Goal: Transaction & Acquisition: Purchase product/service

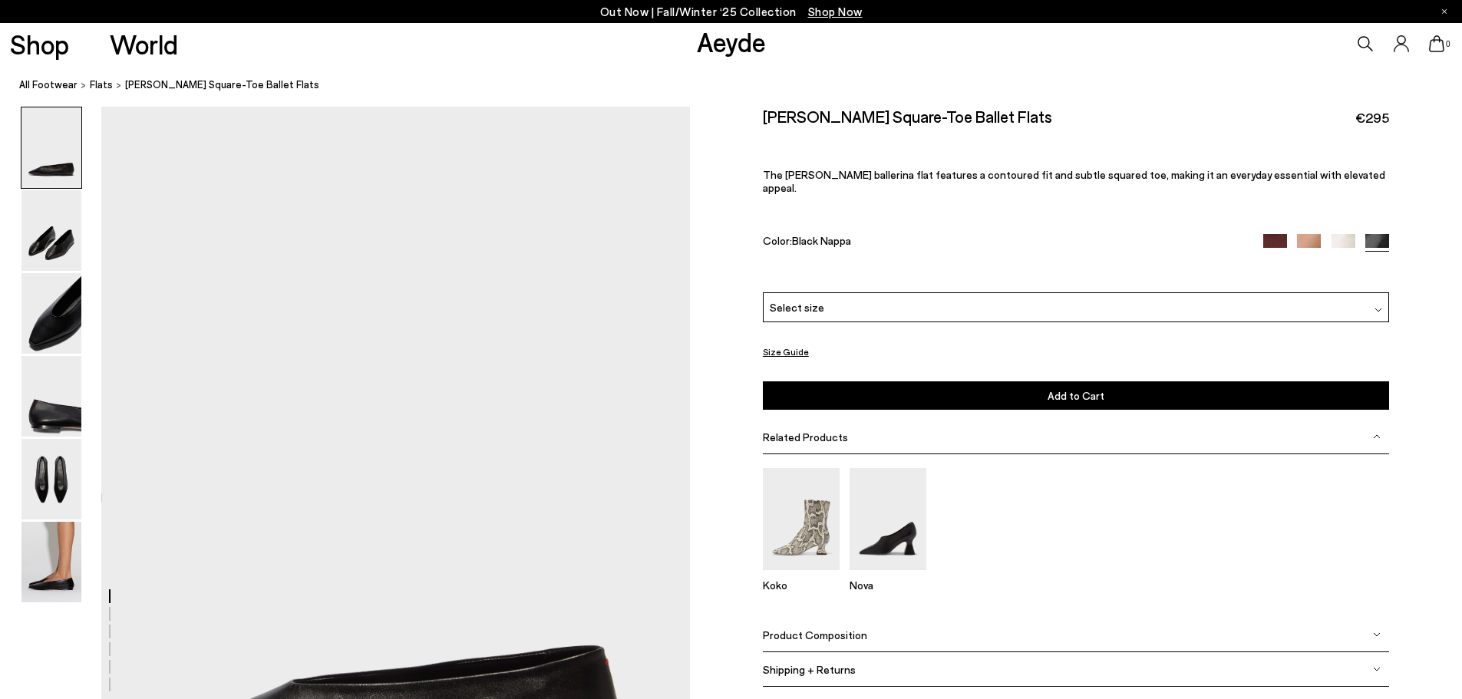
click at [862, 292] on div "Select size" at bounding box center [1076, 307] width 626 height 30
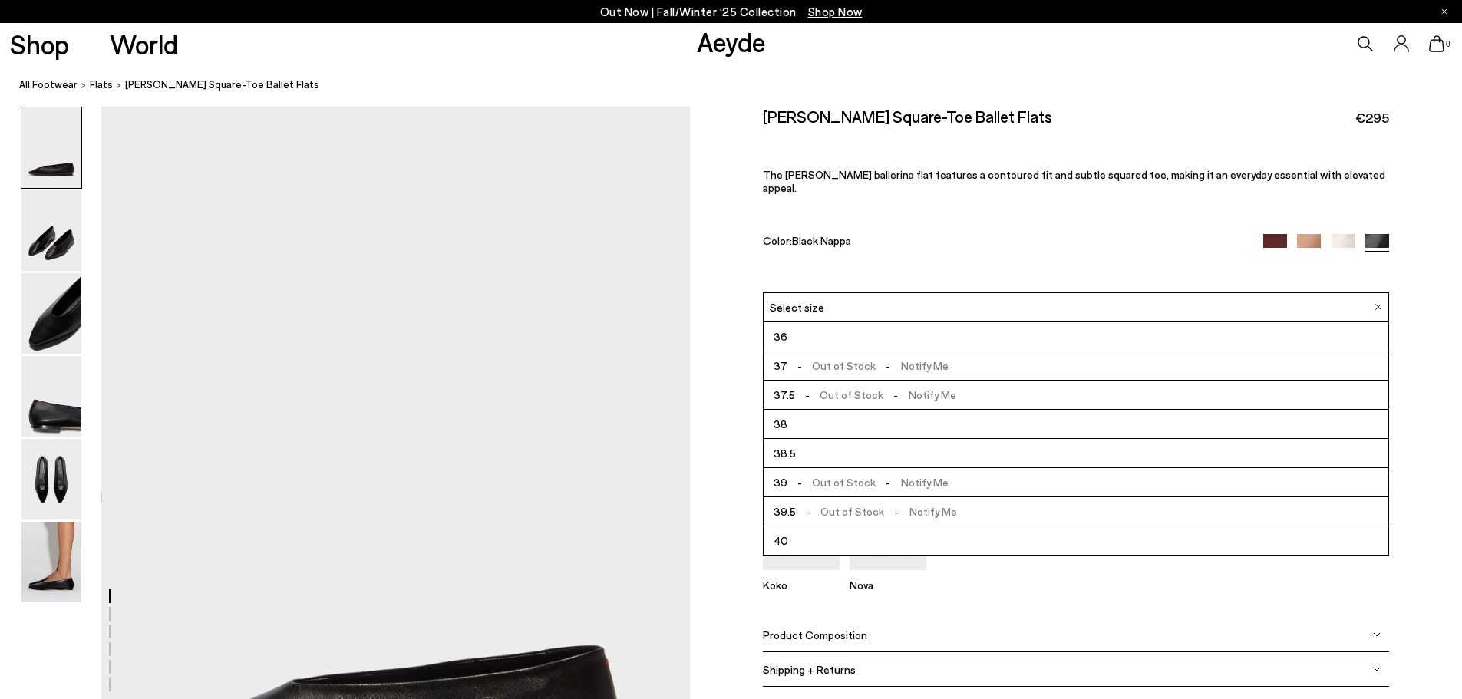
click at [708, 202] on div "Size Guide Shoes Belt Our shoes come in European sizing. The easiest way to mea…" at bounding box center [1076, 407] width 772 height 601
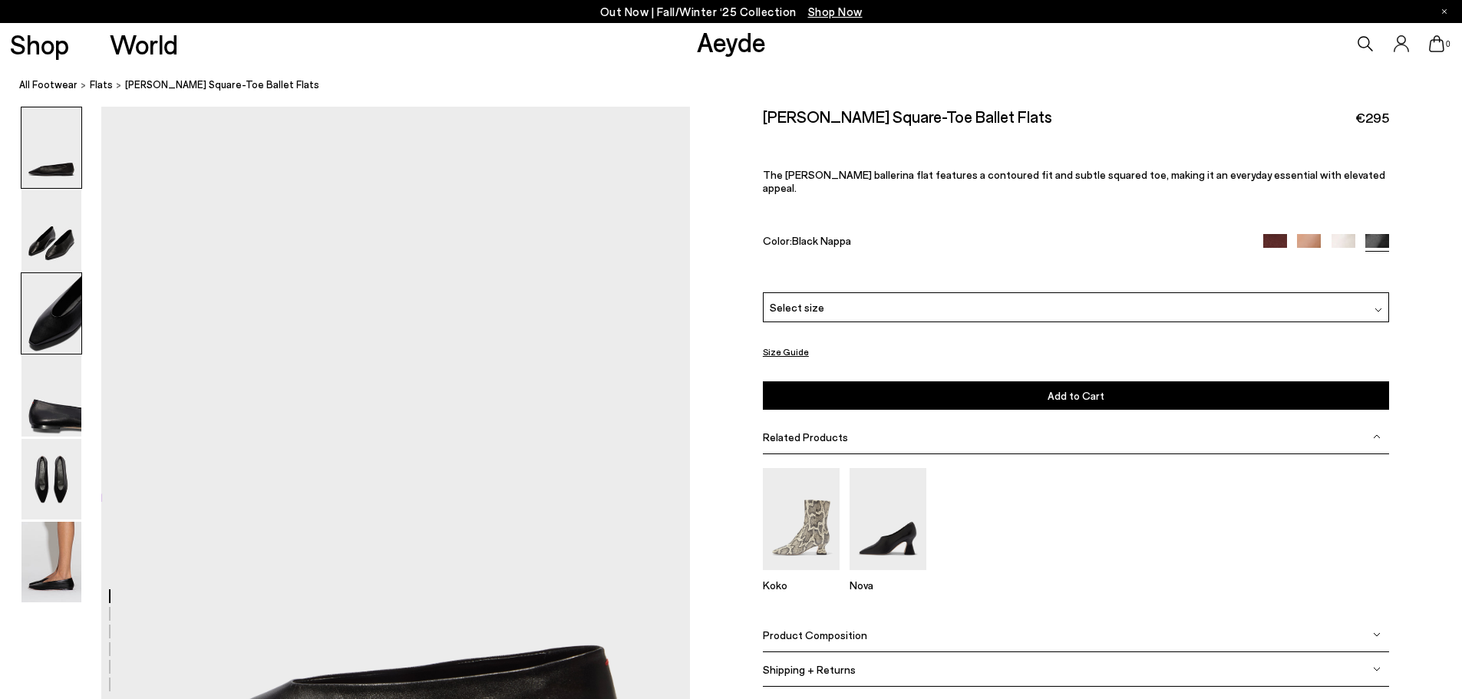
click at [47, 305] on img at bounding box center [51, 313] width 60 height 81
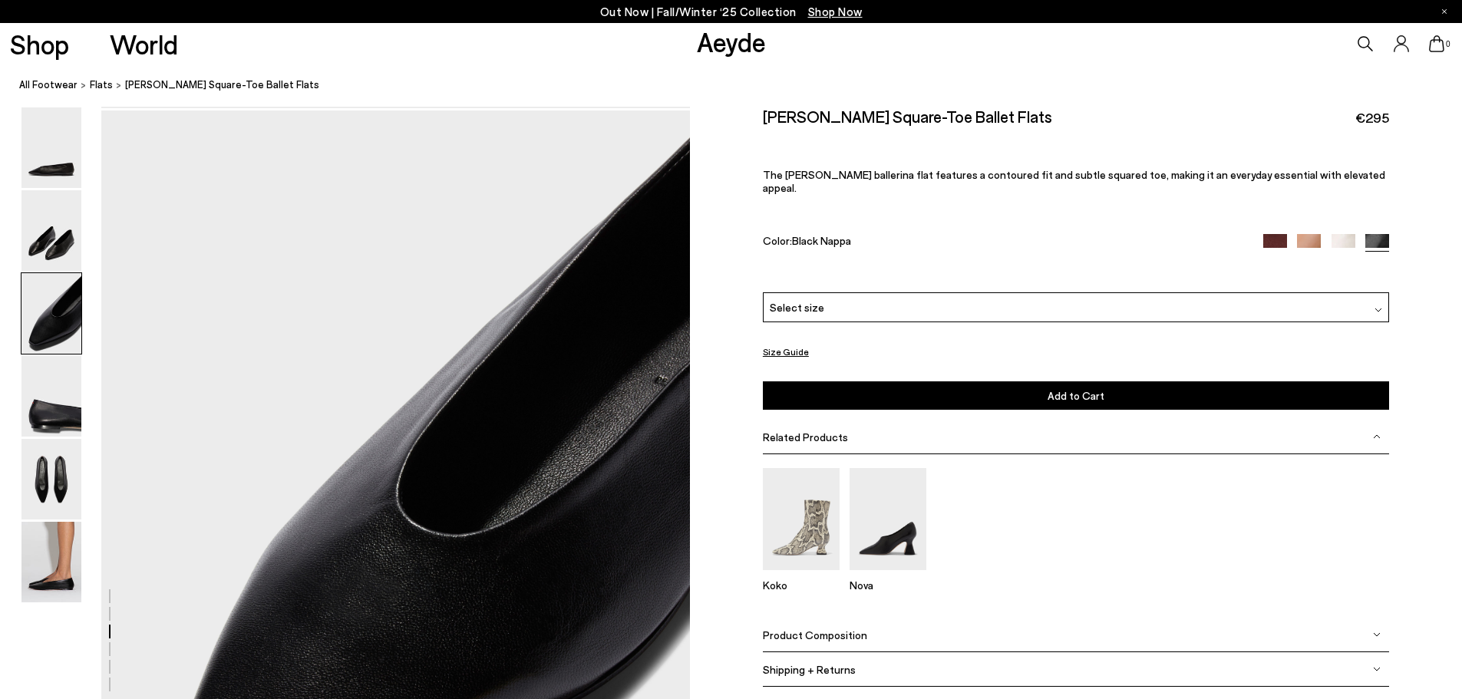
scroll to position [1575, 0]
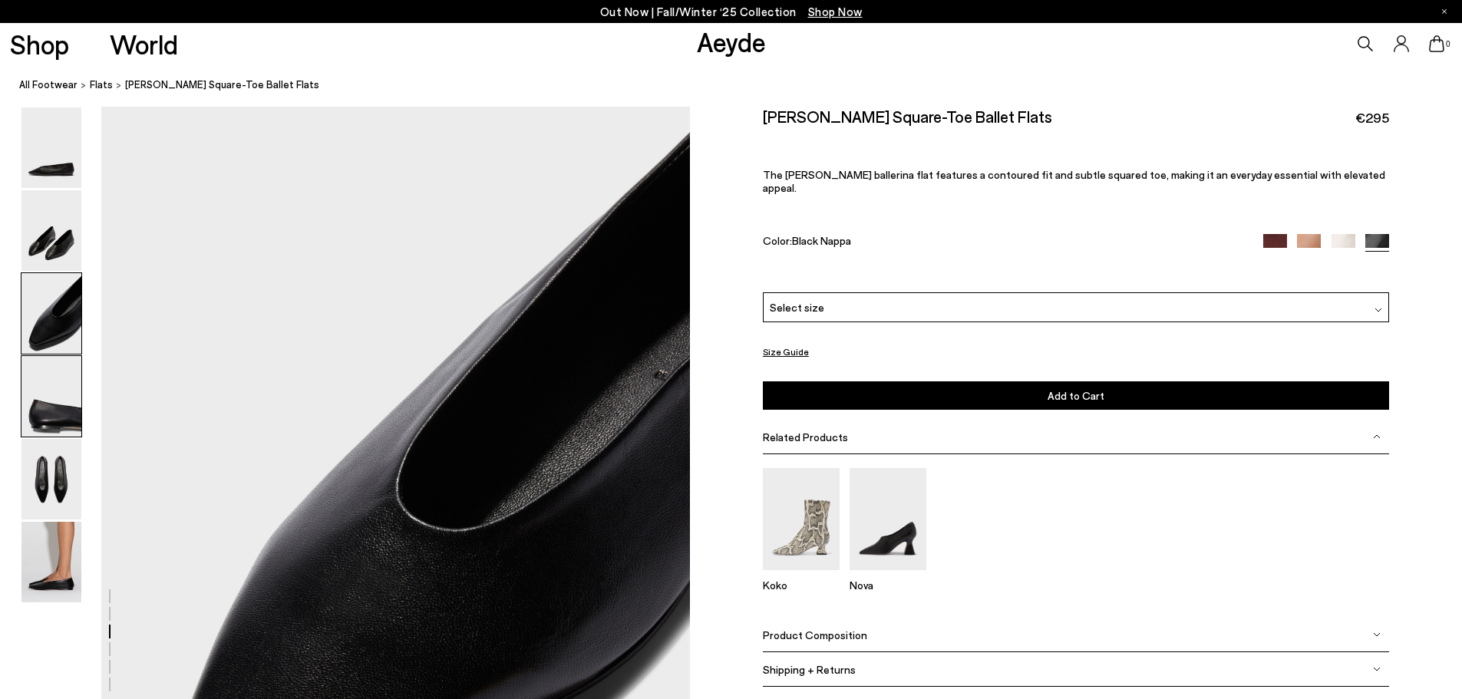
click at [64, 407] on img at bounding box center [51, 396] width 60 height 81
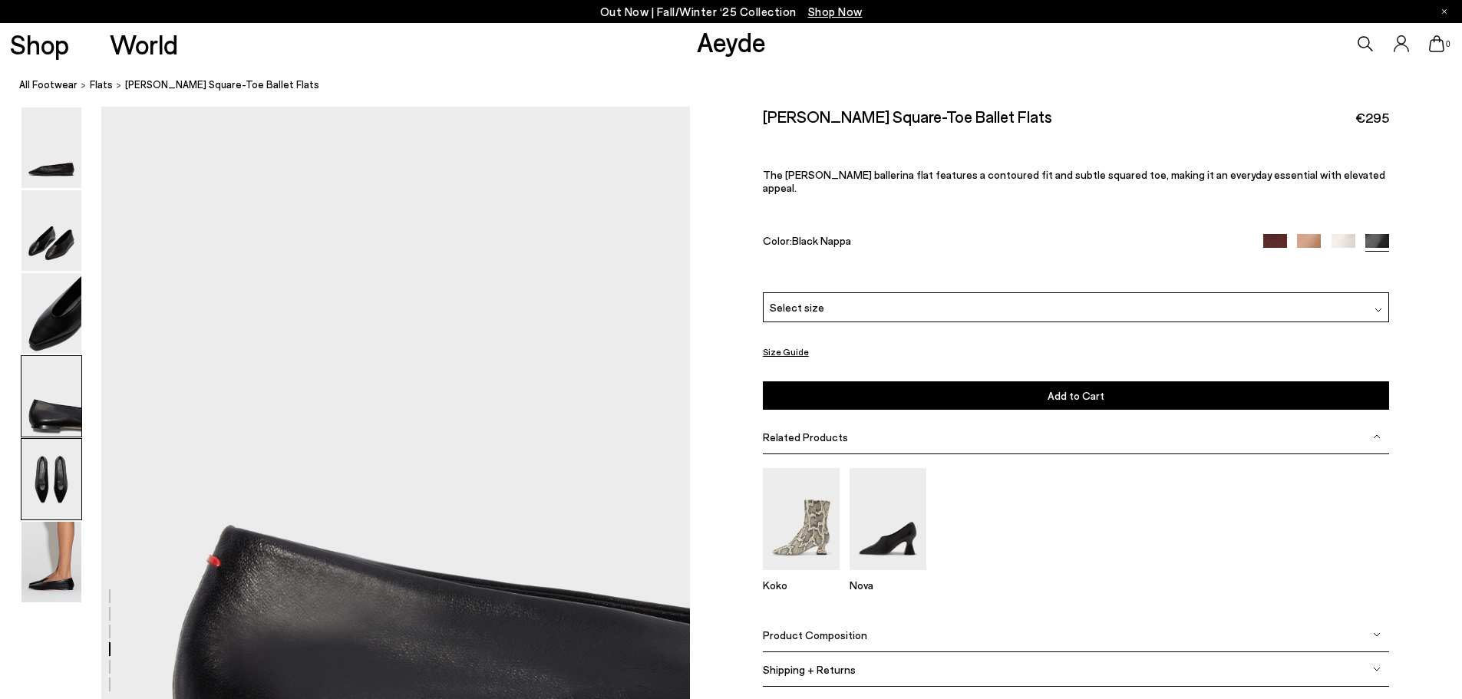
click at [63, 467] on img at bounding box center [51, 479] width 60 height 81
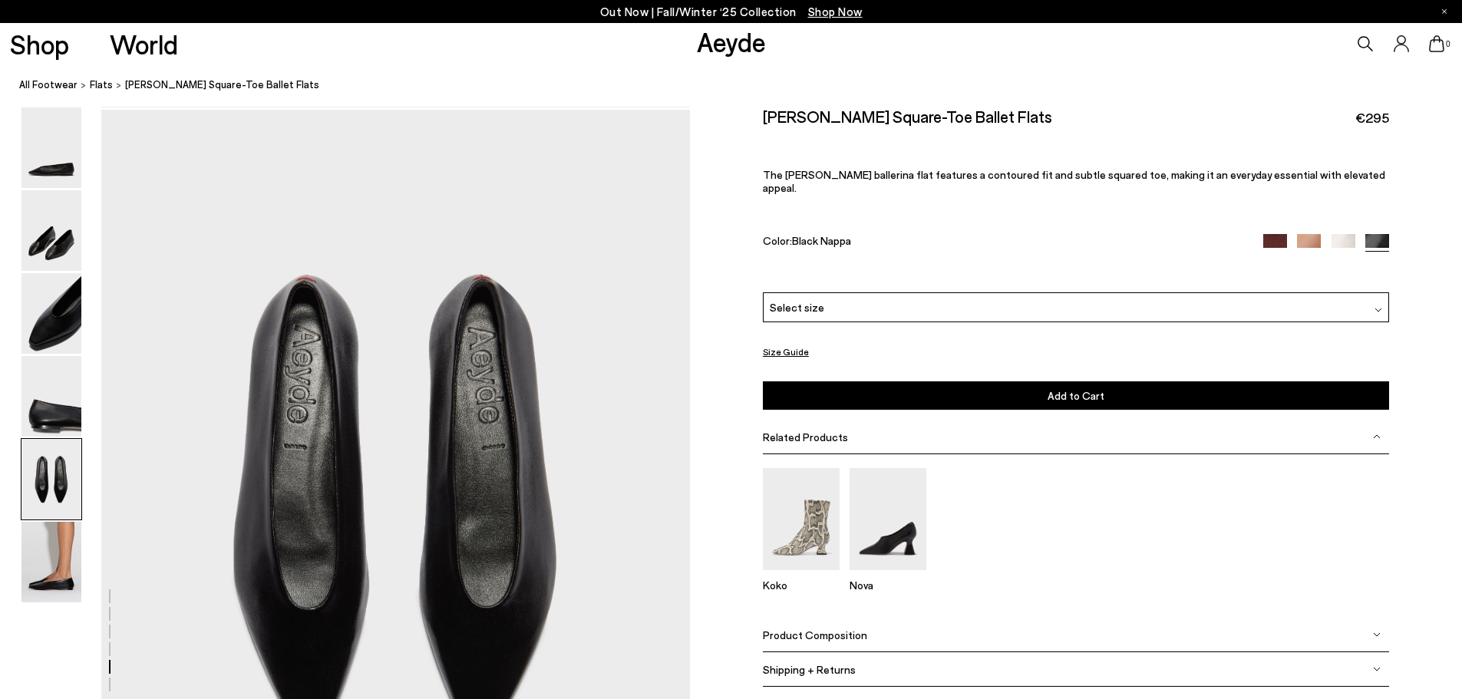
scroll to position [3148, 0]
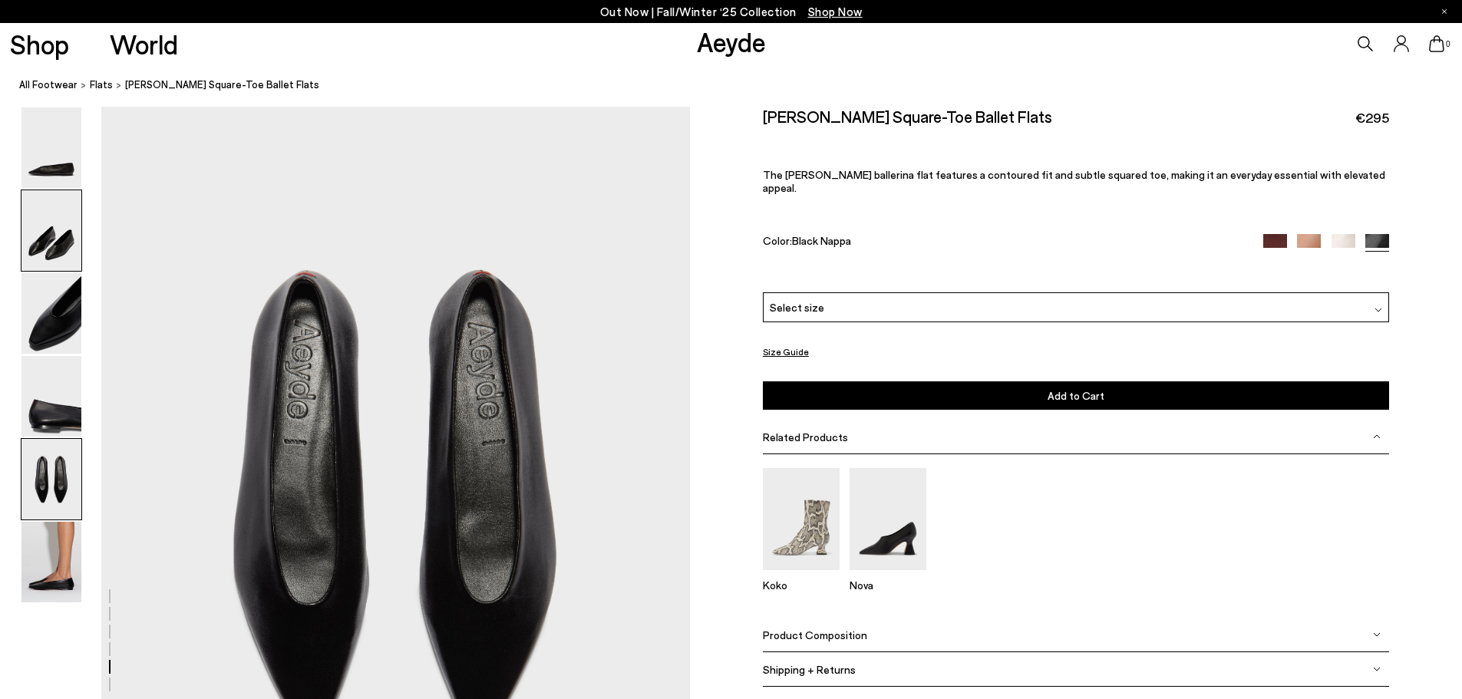
click at [45, 249] on img at bounding box center [51, 230] width 60 height 81
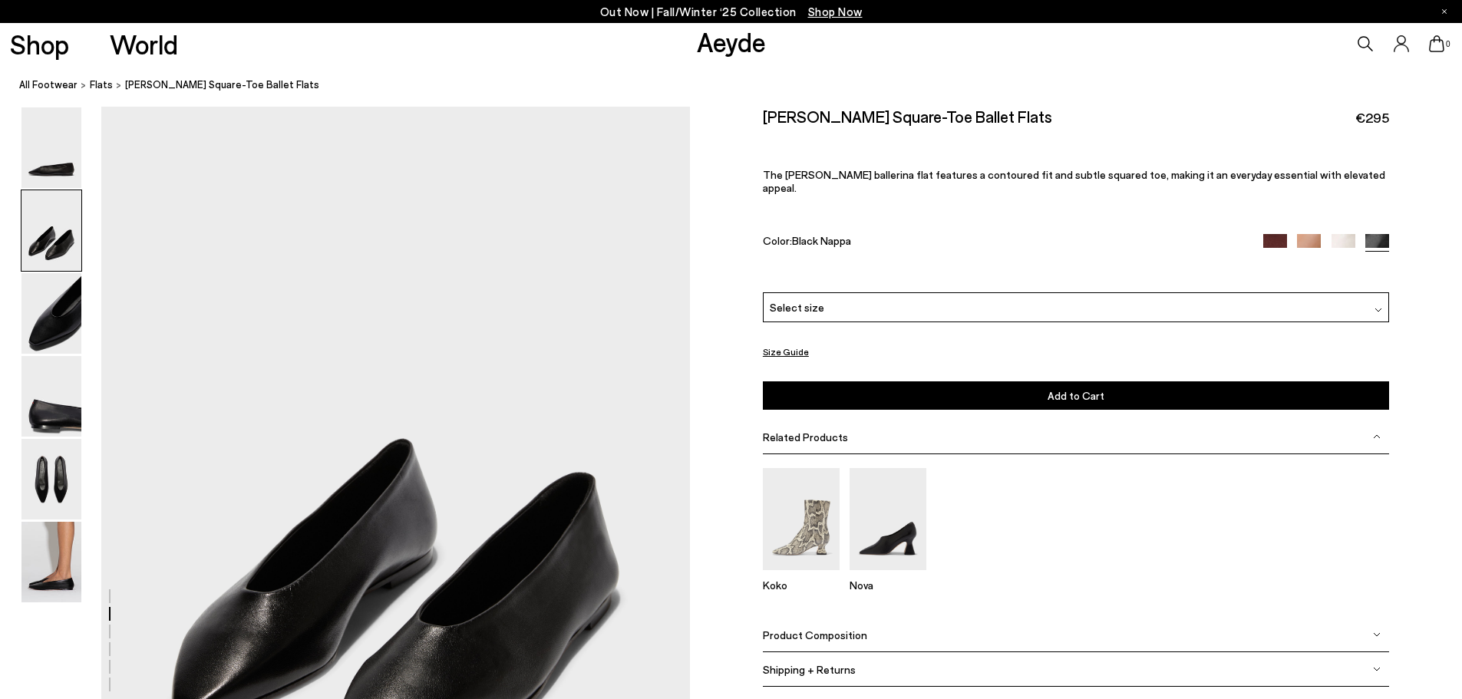
scroll to position [788, 0]
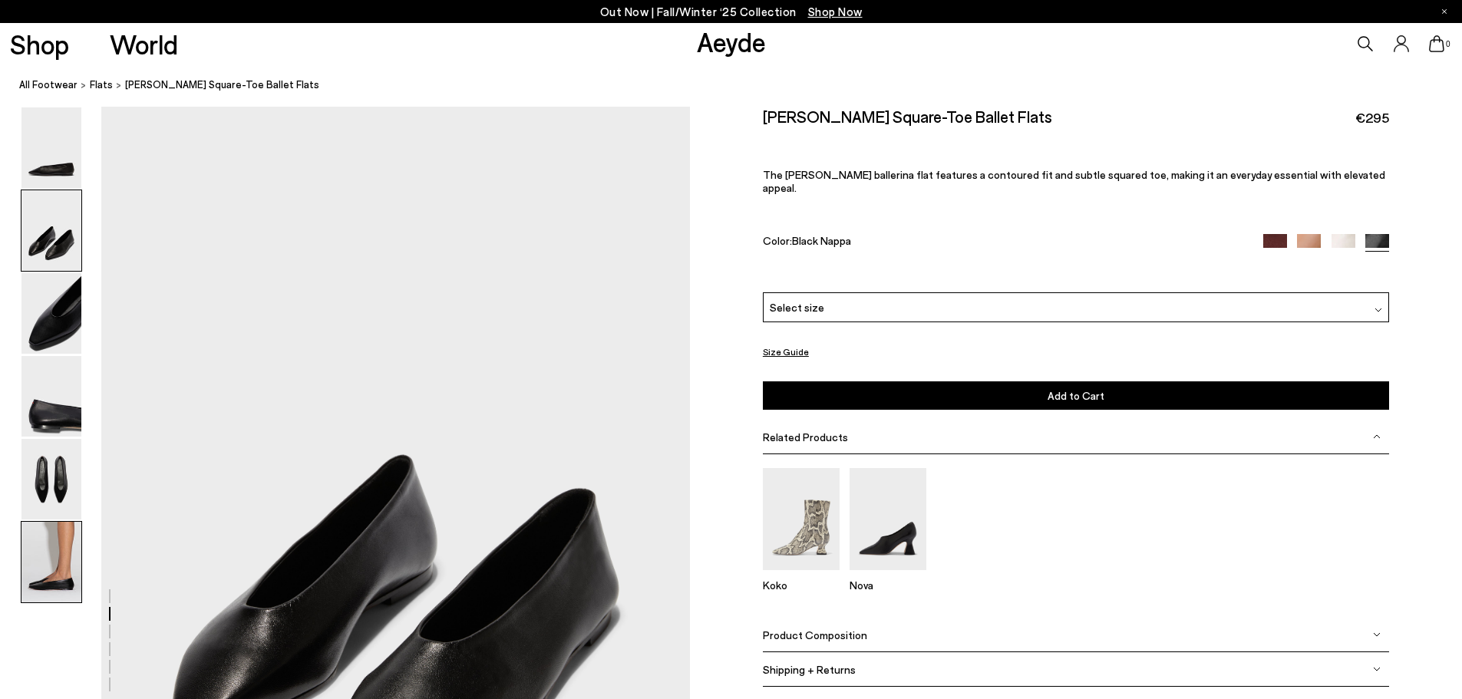
click at [54, 552] on img at bounding box center [51, 562] width 60 height 81
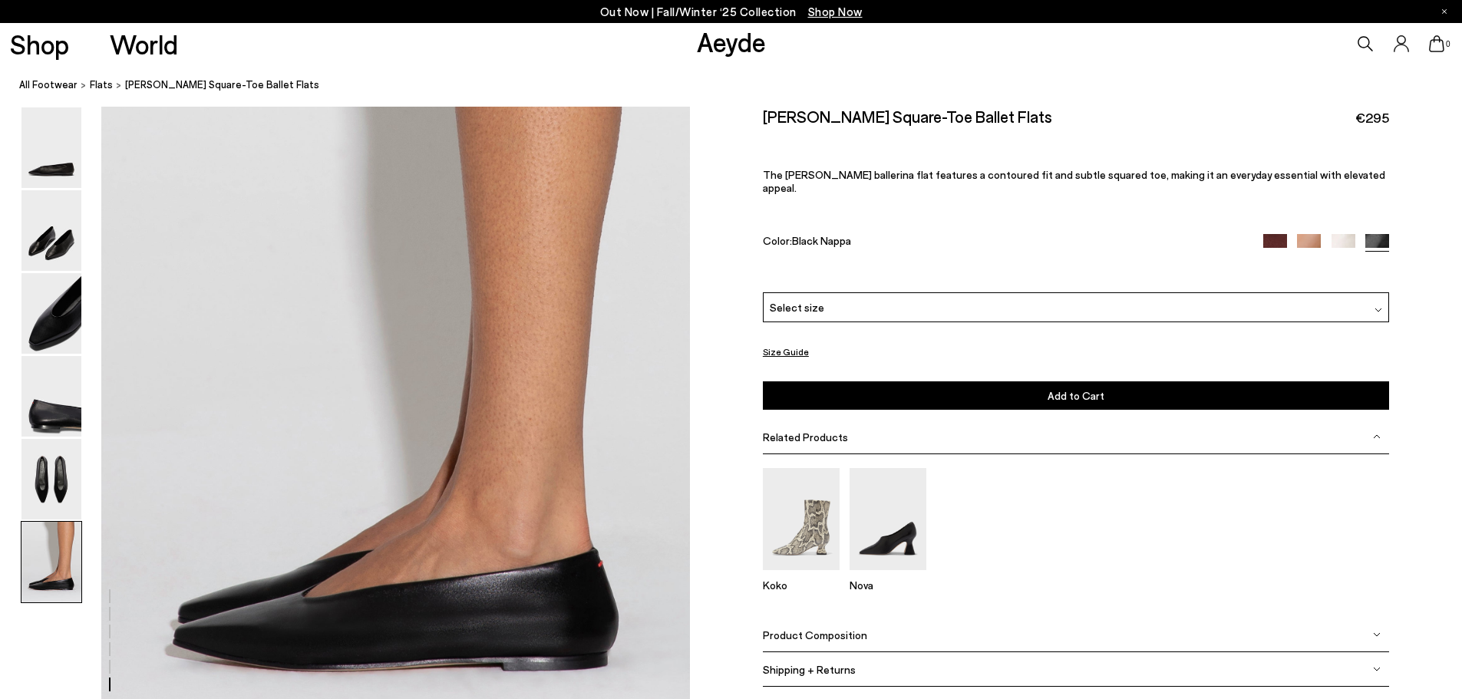
scroll to position [4040, 0]
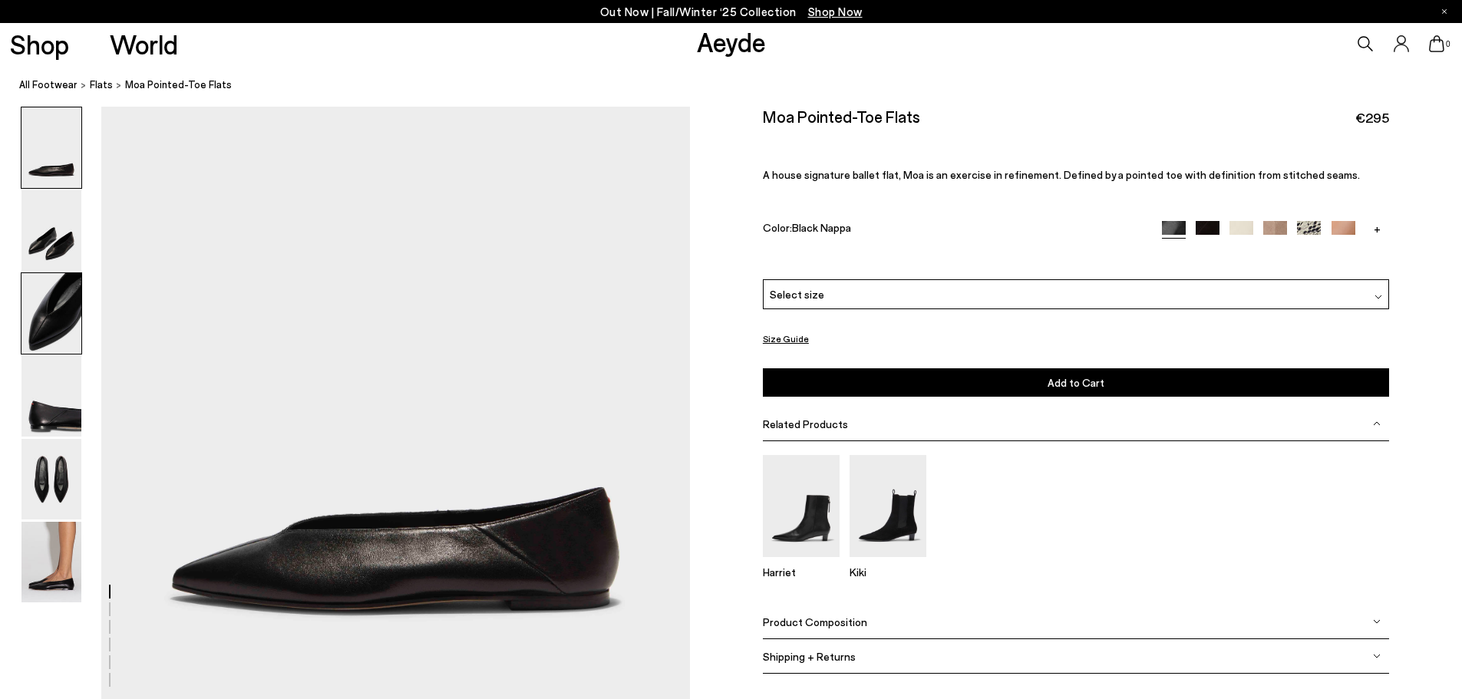
click at [54, 317] on img at bounding box center [51, 313] width 60 height 81
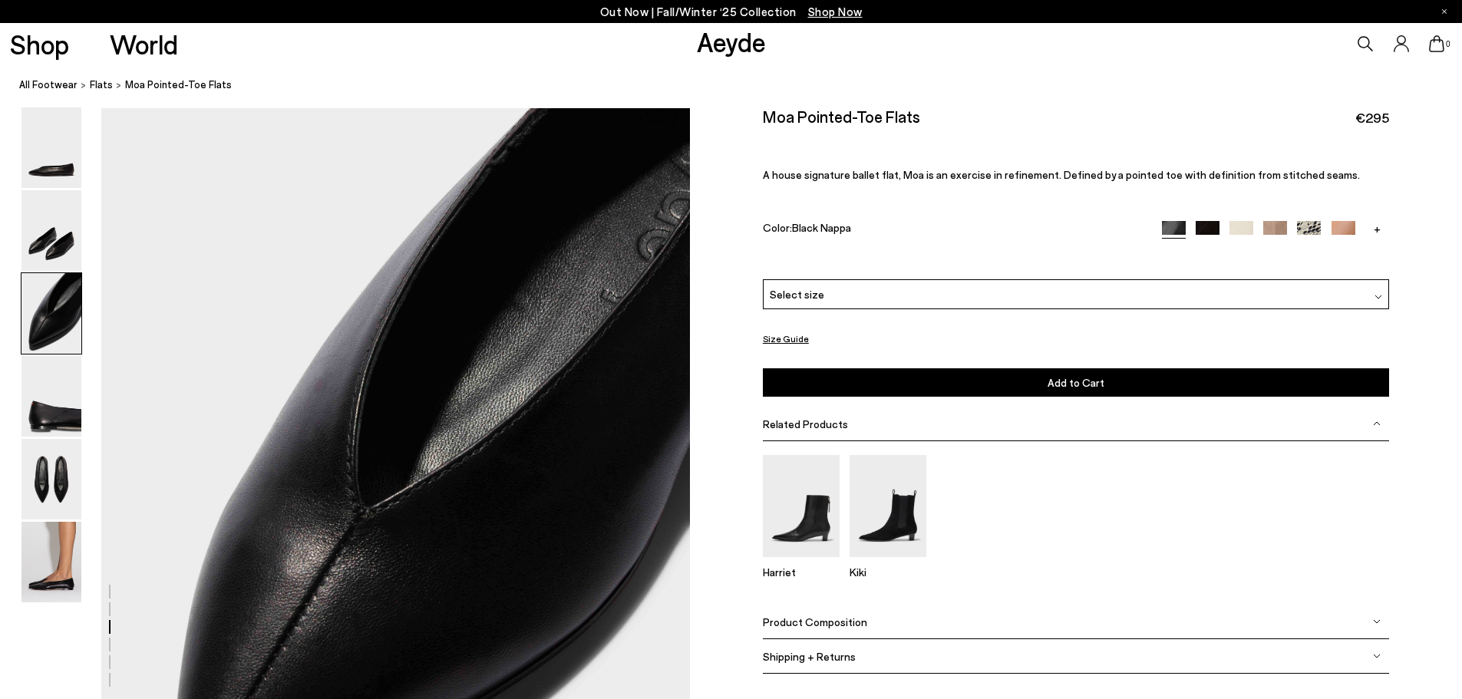
scroll to position [1383, 0]
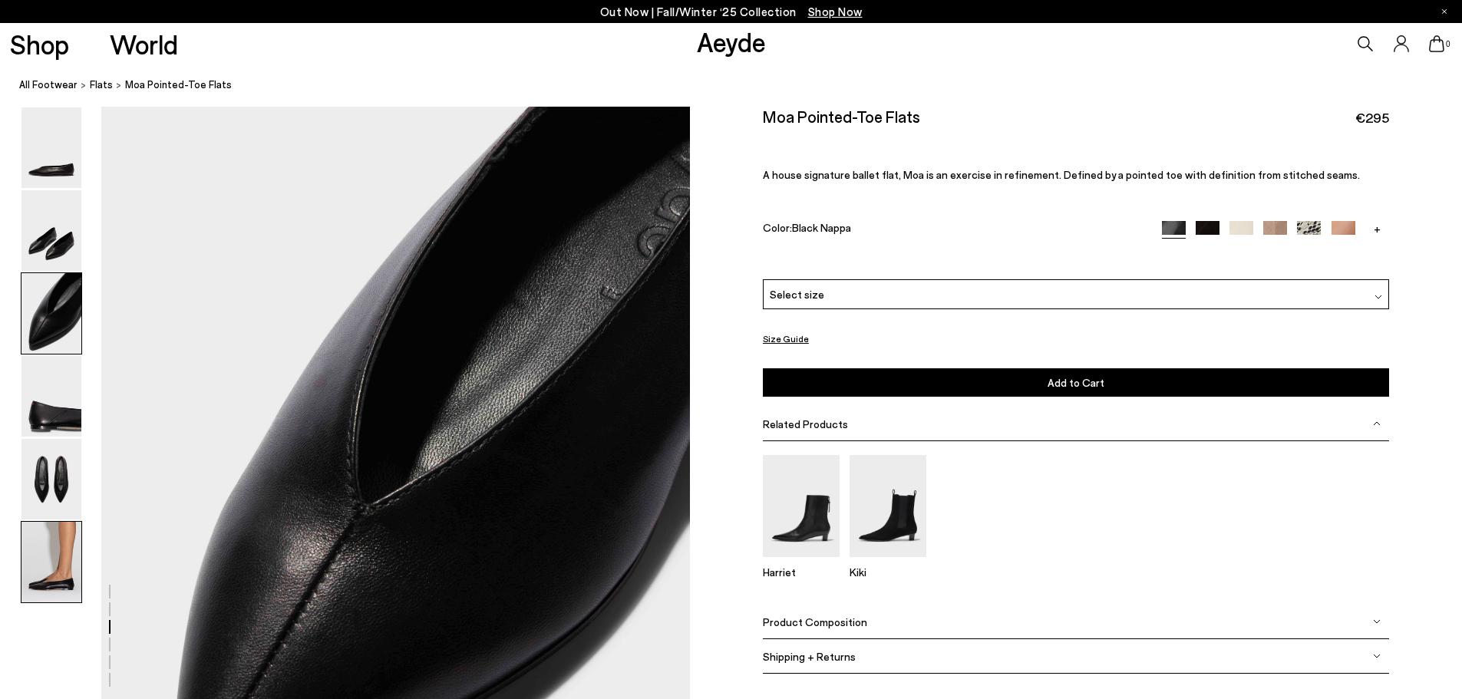
click at [62, 558] on img at bounding box center [51, 562] width 60 height 81
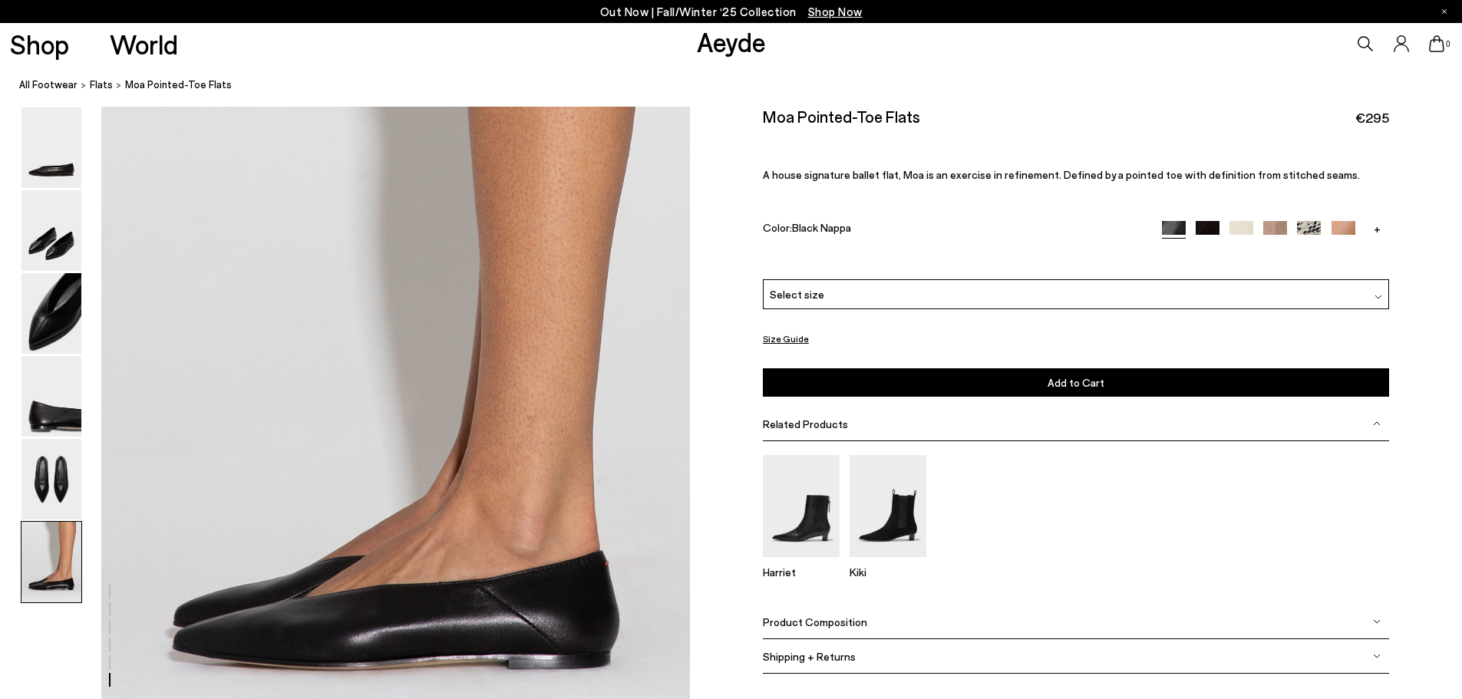
scroll to position [3848, 0]
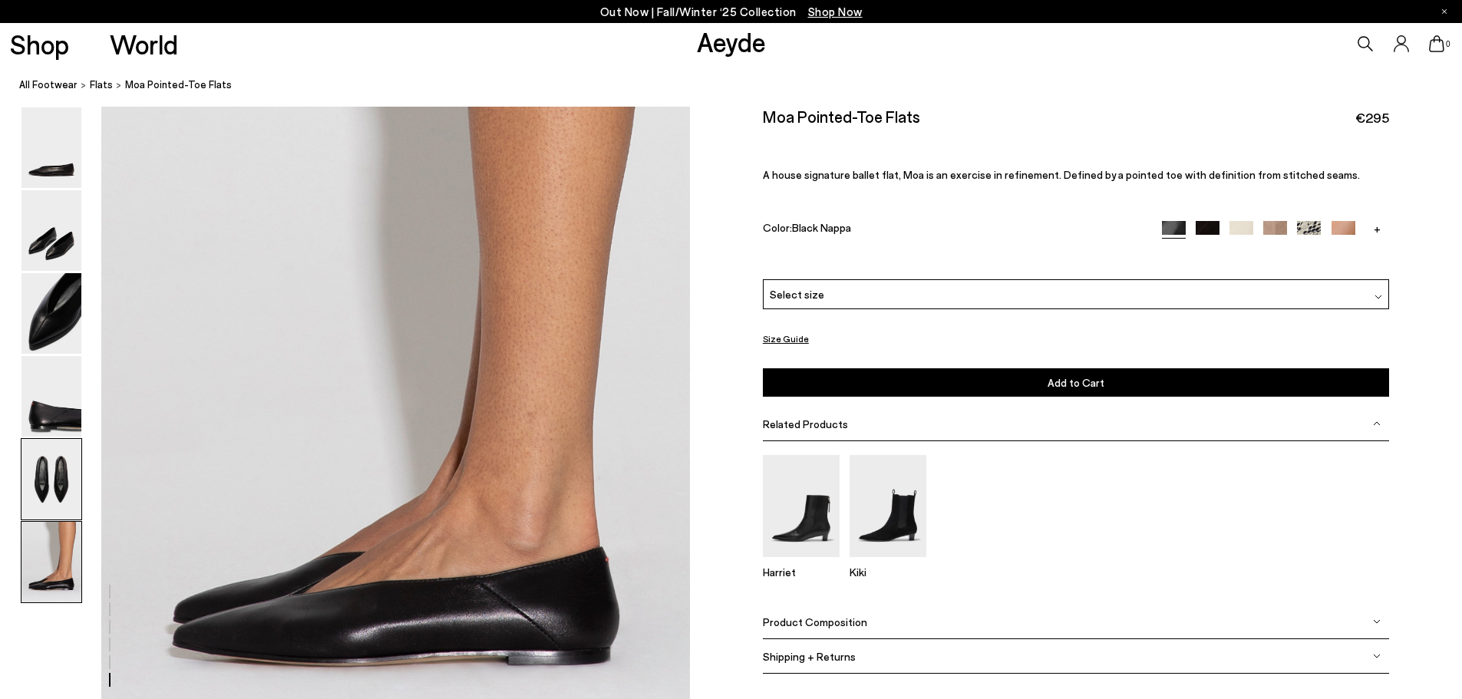
click at [71, 473] on img at bounding box center [51, 479] width 60 height 81
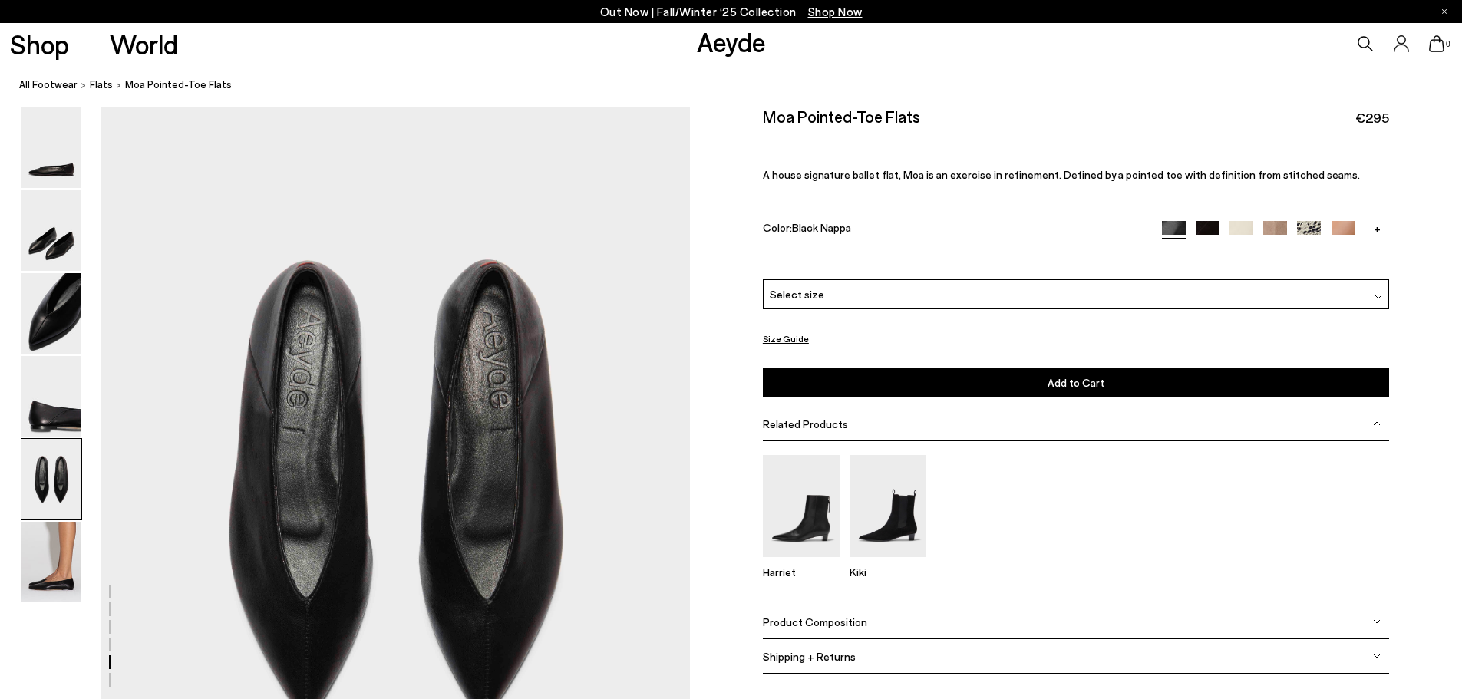
scroll to position [2956, 0]
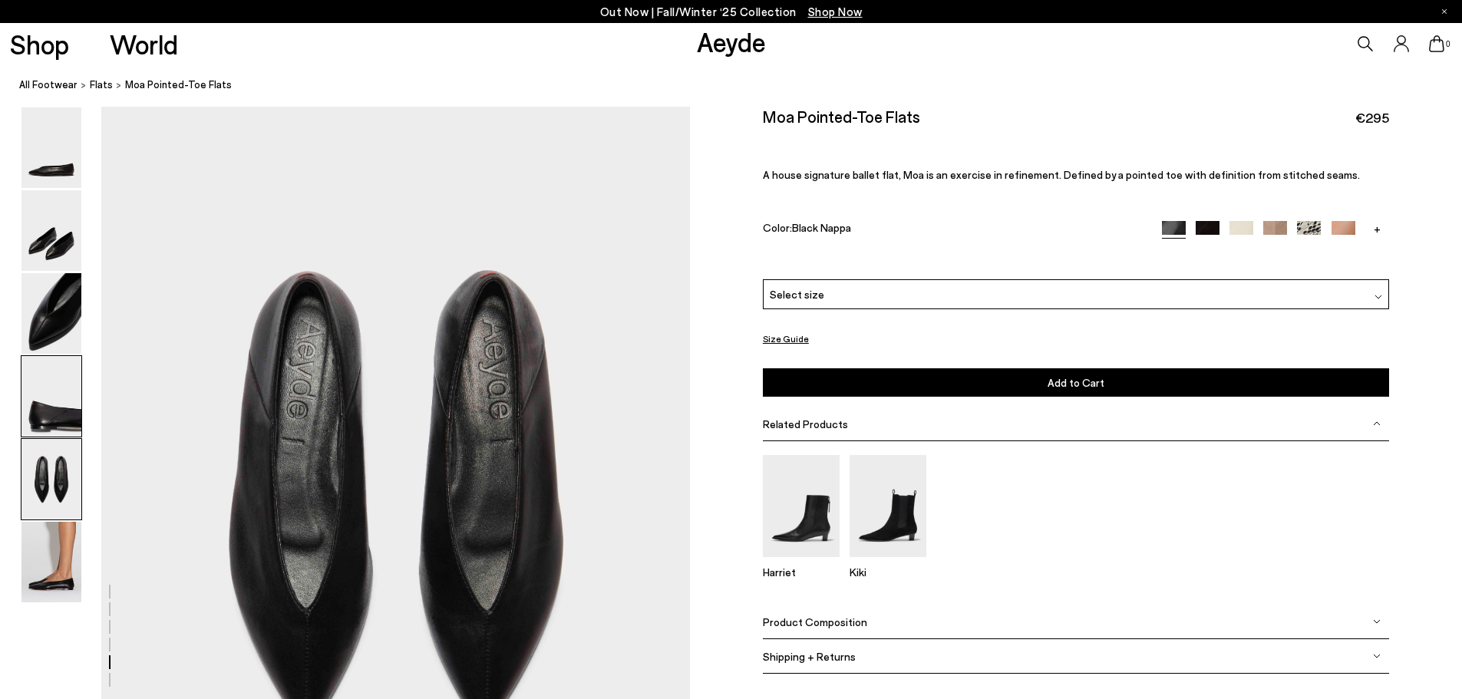
click at [69, 427] on img at bounding box center [51, 396] width 60 height 81
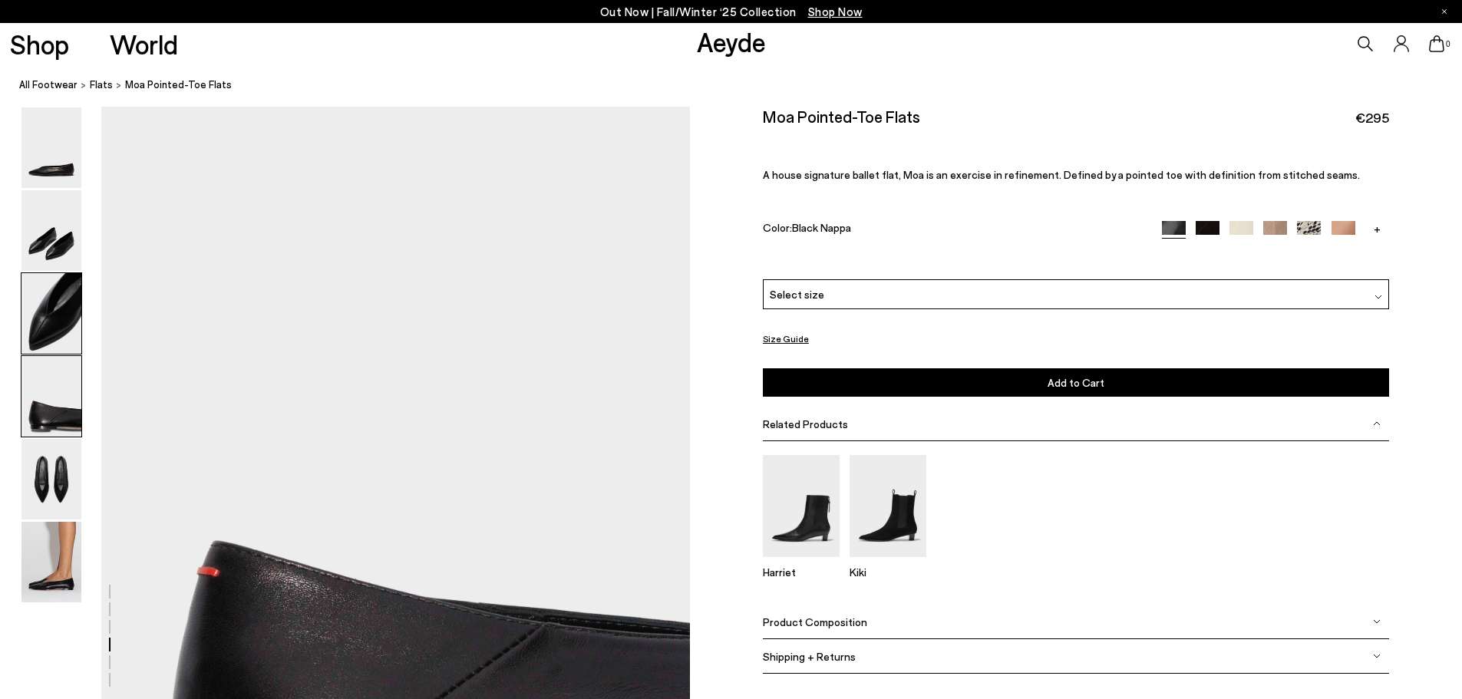
click at [58, 348] on img at bounding box center [51, 313] width 60 height 81
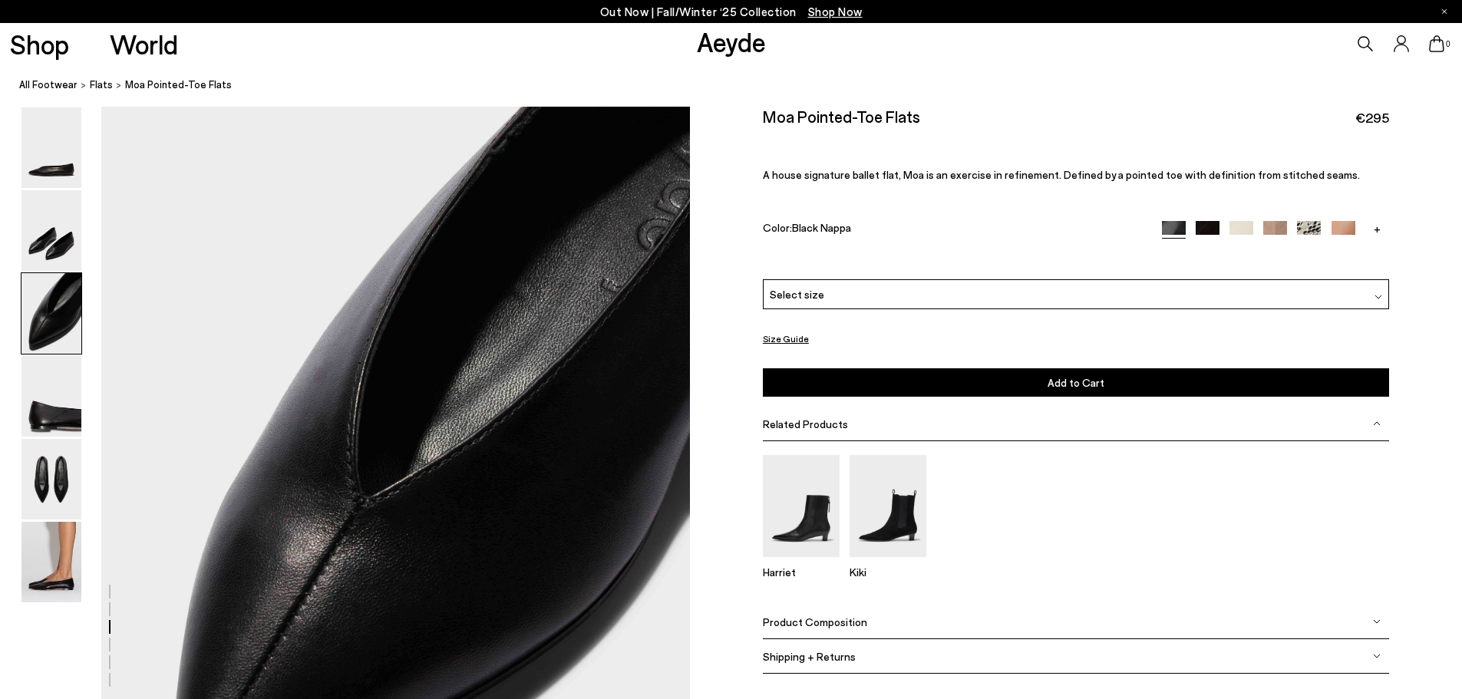
scroll to position [1383, 0]
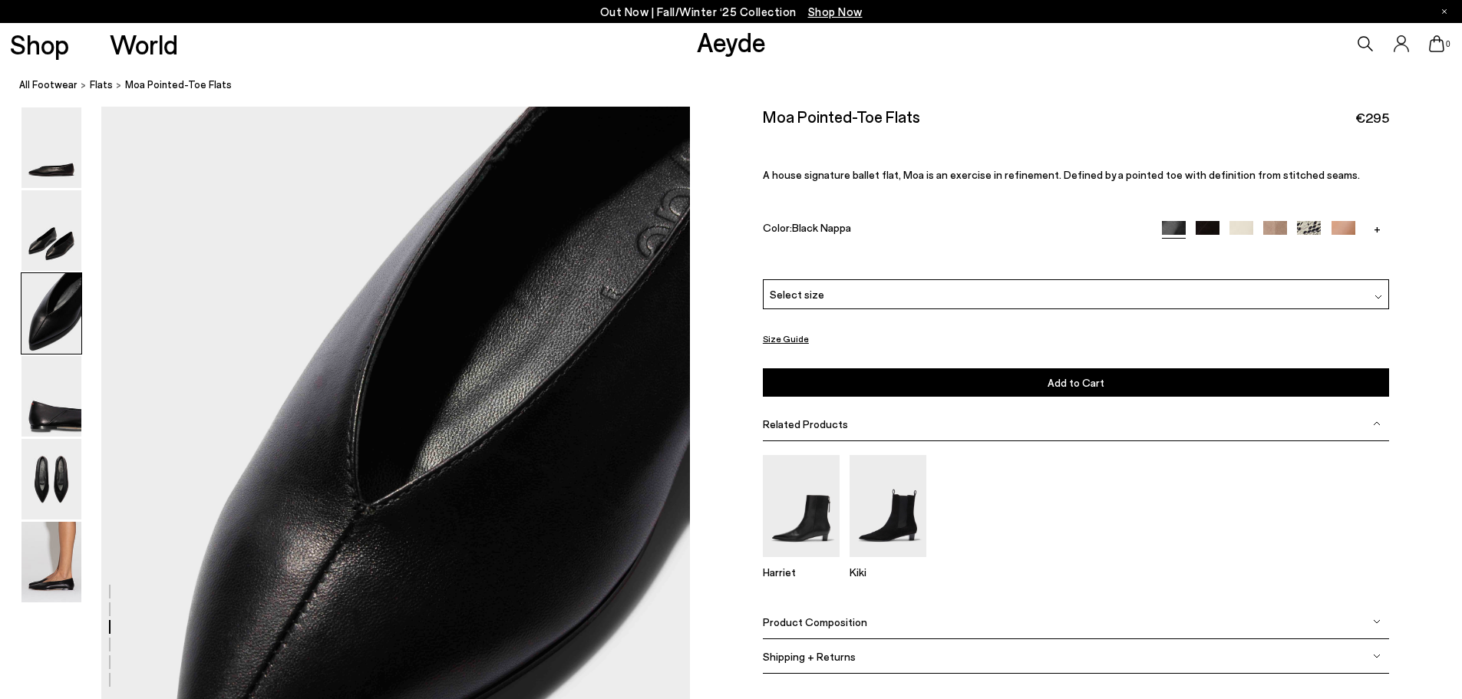
click at [823, 295] on div "Select size" at bounding box center [1076, 294] width 626 height 30
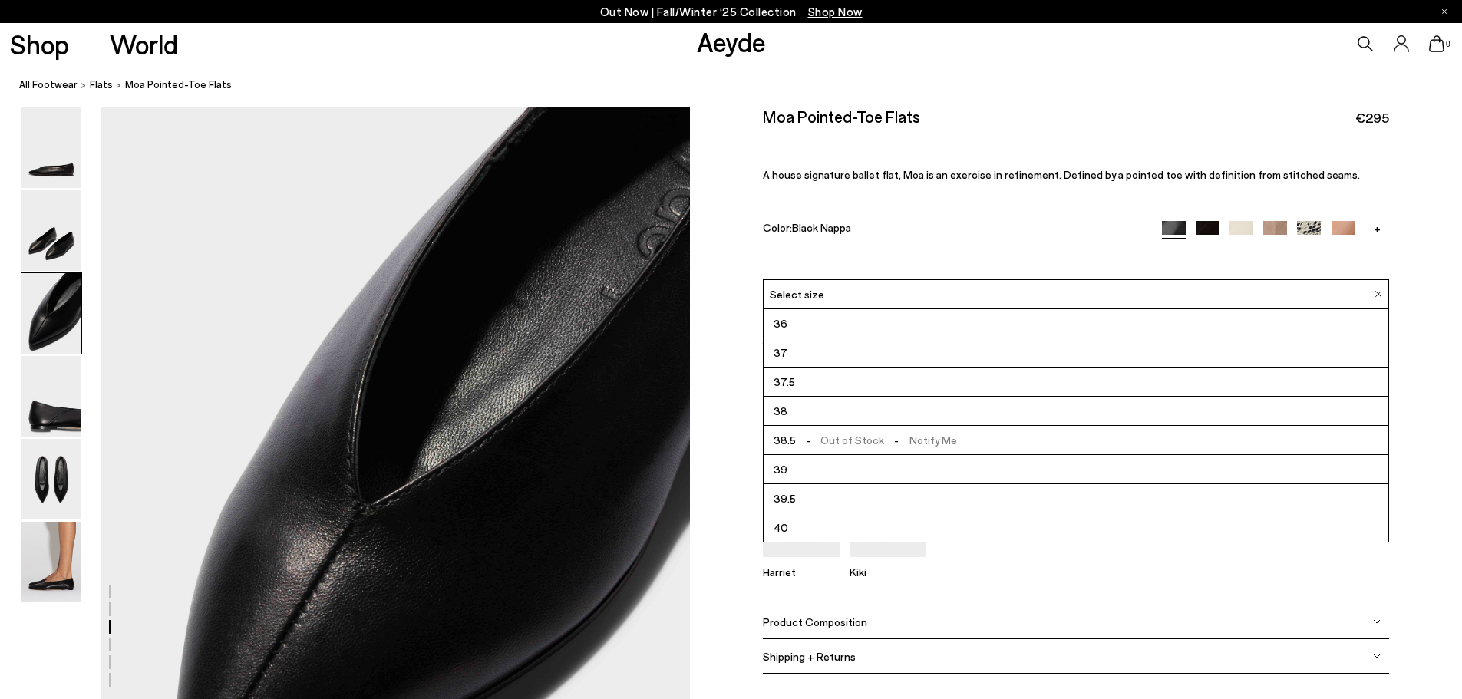
click at [823, 295] on div "Select size" at bounding box center [1076, 294] width 626 height 30
